Goal: Task Accomplishment & Management: Use online tool/utility

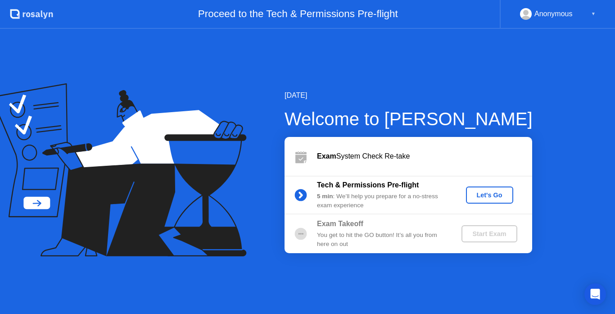
click at [492, 194] on div "Let's Go" at bounding box center [490, 194] width 40 height 7
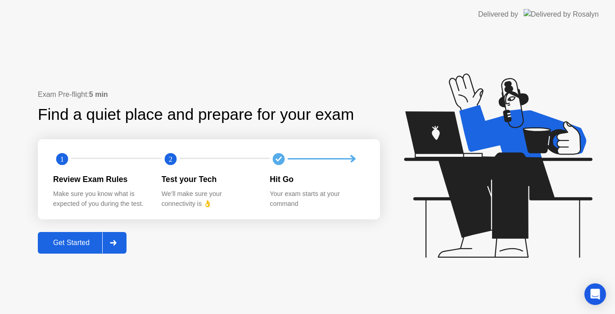
click at [70, 241] on div "Get Started" at bounding box center [72, 243] width 62 height 8
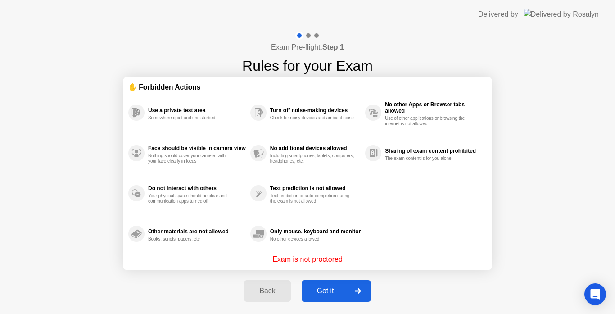
click at [321, 291] on div "Got it" at bounding box center [325, 291] width 42 height 8
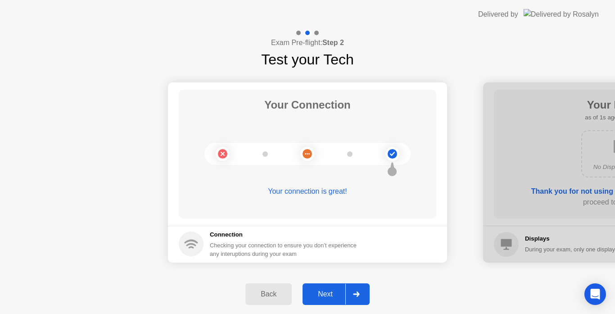
click at [325, 290] on div "Next" at bounding box center [325, 294] width 40 height 8
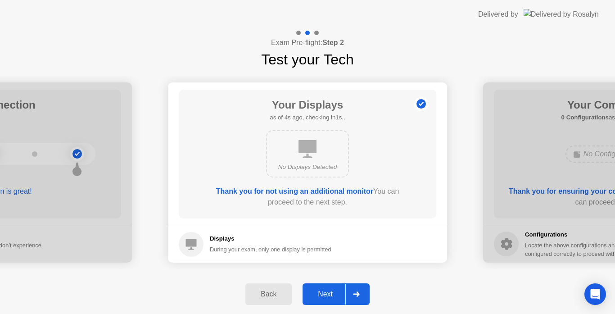
click at [327, 294] on div "Next" at bounding box center [325, 294] width 40 height 8
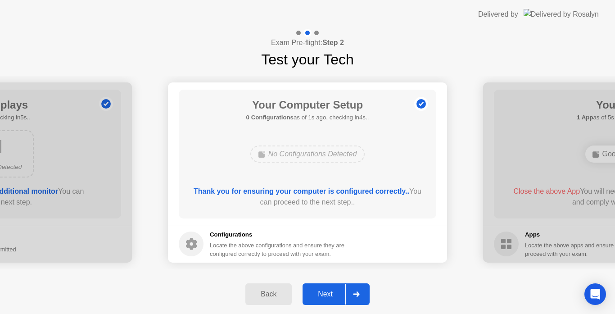
click at [328, 294] on div "Next" at bounding box center [325, 294] width 40 height 8
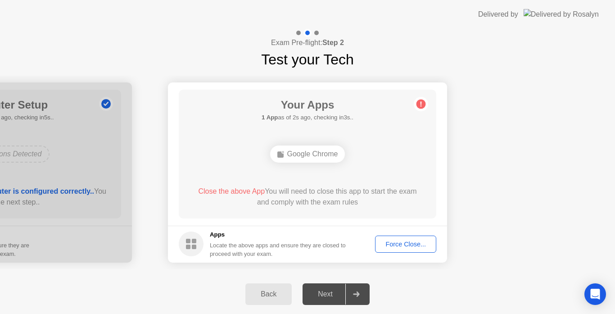
click at [408, 240] on div "Force Close..." at bounding box center [405, 243] width 55 height 7
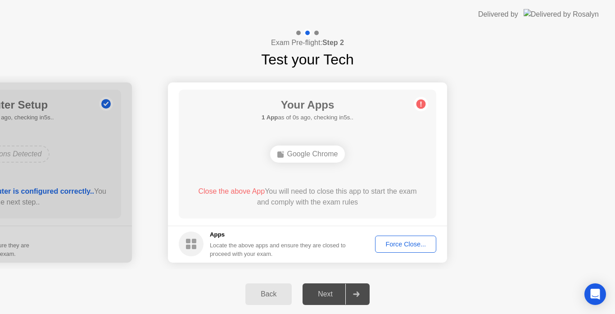
click at [414, 242] on div "Force Close..." at bounding box center [405, 243] width 55 height 7
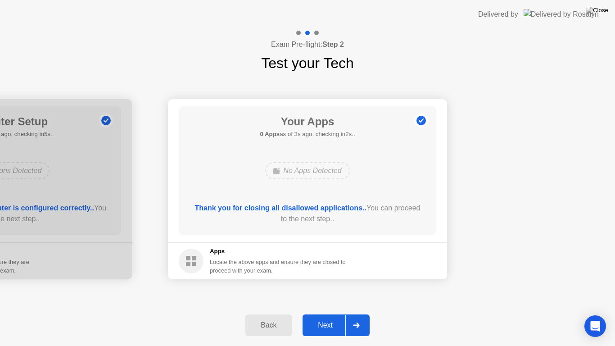
click at [325, 313] on div "Next" at bounding box center [325, 325] width 40 height 8
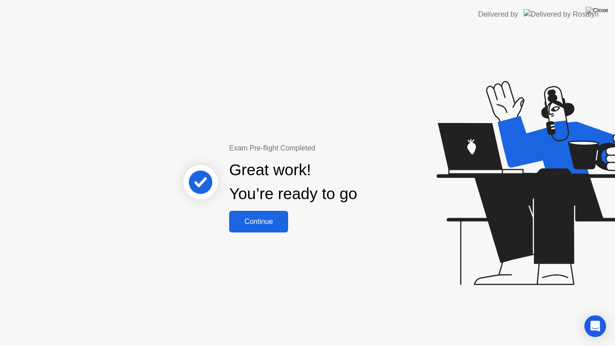
click at [271, 217] on div "Continue" at bounding box center [259, 221] width 54 height 8
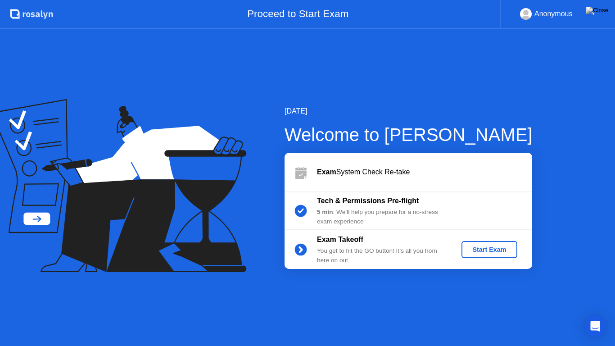
click at [487, 249] on div "Start Exam" at bounding box center [489, 249] width 48 height 7
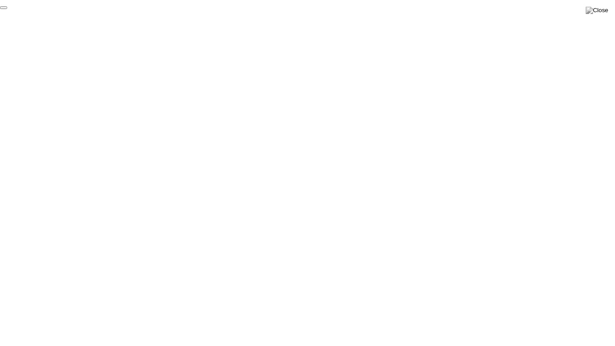
click div "End Proctoring Session"
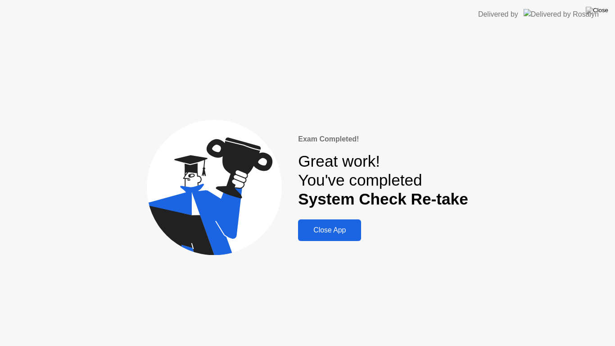
click at [340, 227] on div "Close App" at bounding box center [330, 230] width 58 height 8
